Goal: Check status

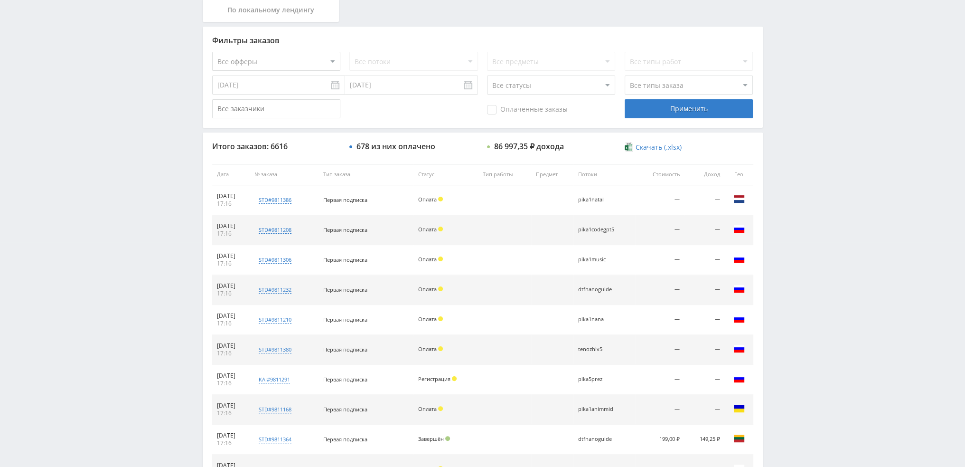
scroll to position [285, 0]
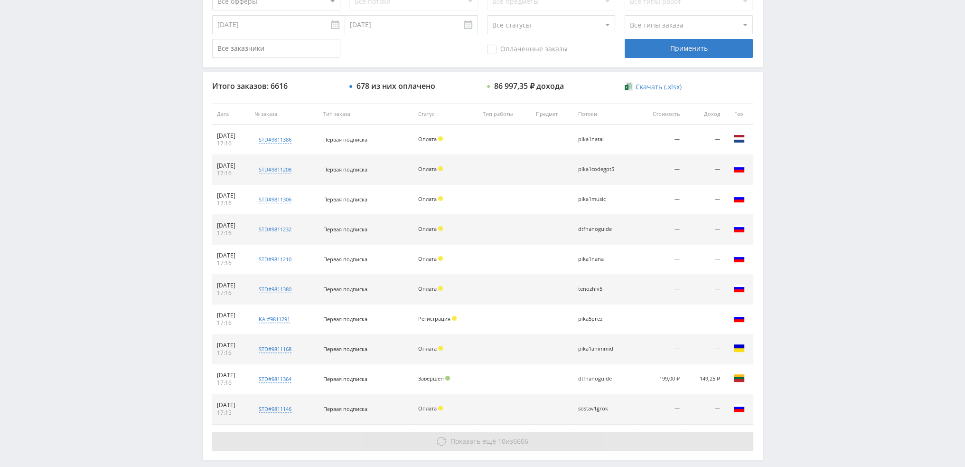
click at [494, 439] on span "Показать ещё" at bounding box center [474, 440] width 46 height 9
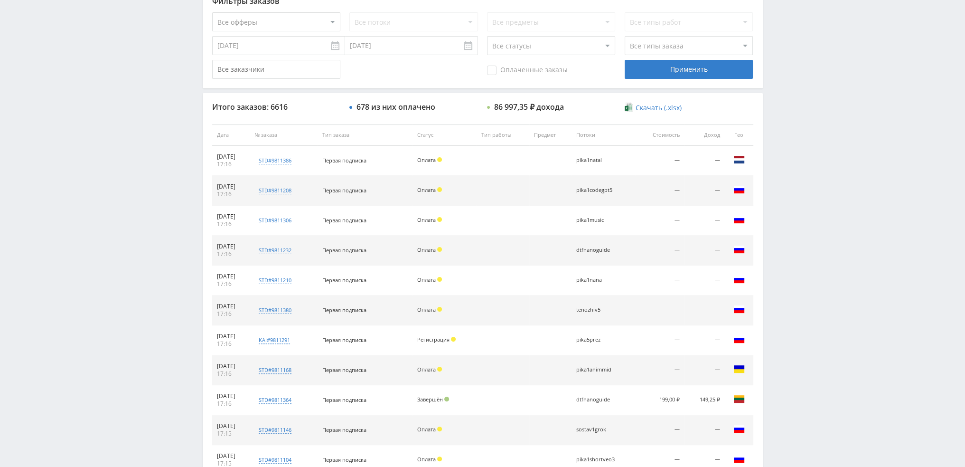
scroll to position [237, 0]
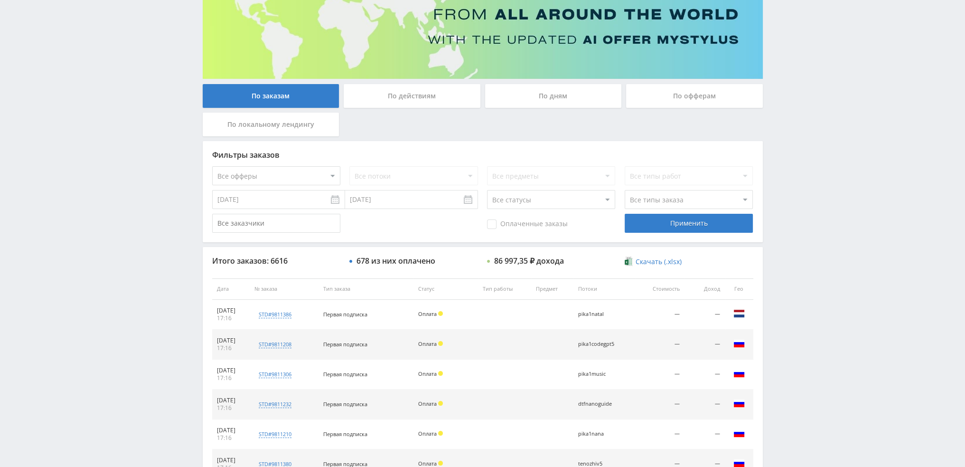
scroll to position [44, 0]
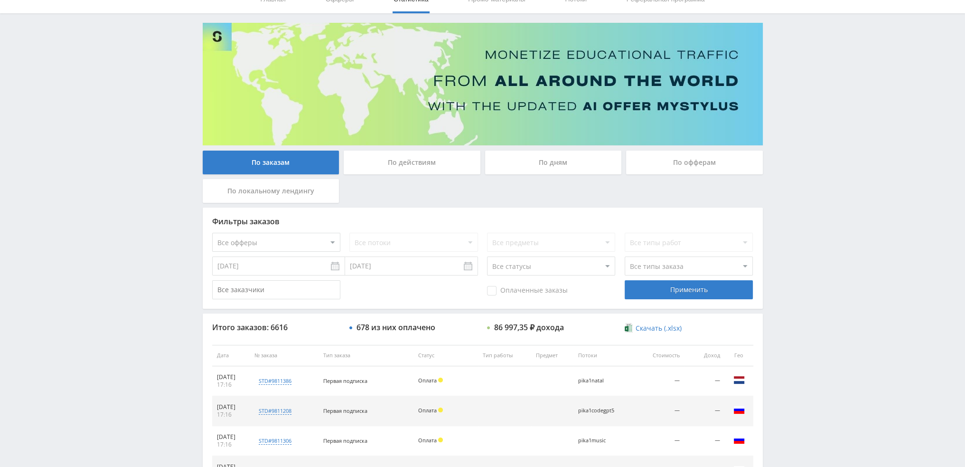
click at [578, 155] on div "По дням" at bounding box center [553, 163] width 137 height 24
click at [0, 0] on input "По дням" at bounding box center [0, 0] width 0 height 0
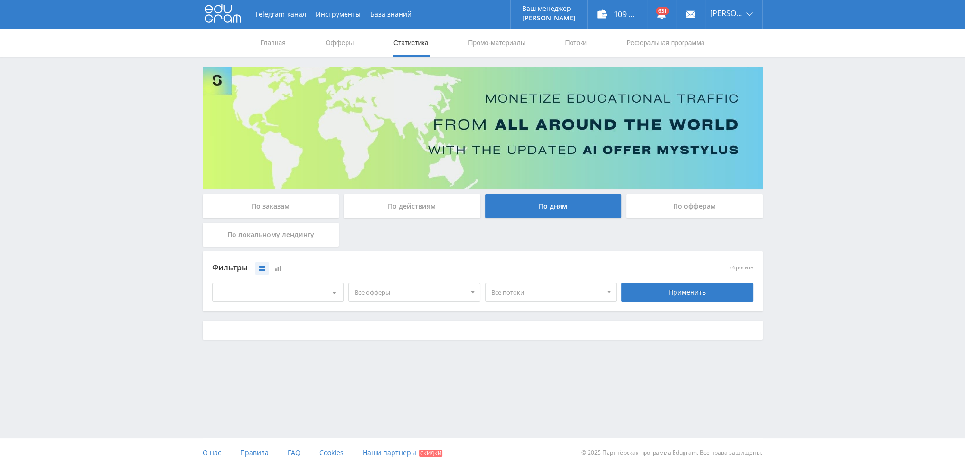
scroll to position [0, 0]
